Goal: Information Seeking & Learning: Learn about a topic

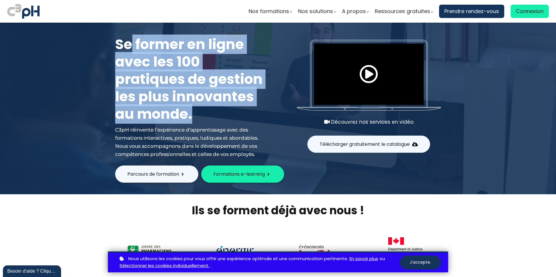
drag, startPoint x: 130, startPoint y: 42, endPoint x: 196, endPoint y: 122, distance: 103.2
click at [196, 122] on h1 "Se former en ligne avec les 100 pratiques de gestion les plus innovantes au mon…" at bounding box center [190, 79] width 151 height 87
click at [151, 173] on span "Parcours de formation" at bounding box center [153, 174] width 52 height 7
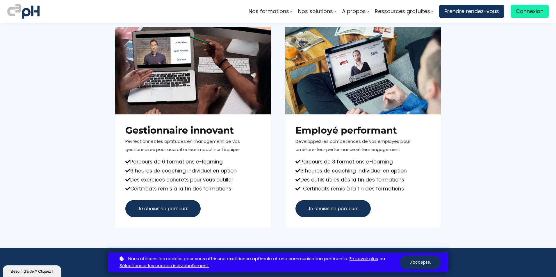
scroll to position [58, 0]
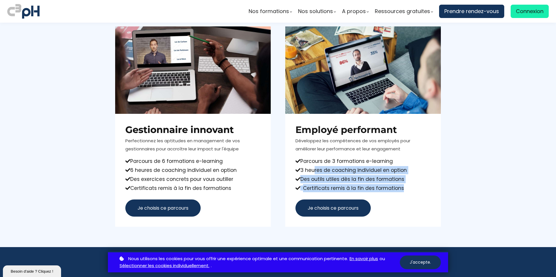
drag, startPoint x: 309, startPoint y: 169, endPoint x: 399, endPoint y: 184, distance: 90.8
click at [399, 184] on div "Employé performant Développez les compétences de vos employés pour améliorer le…" at bounding box center [363, 170] width 156 height 113
